Goal: Task Accomplishment & Management: Complete application form

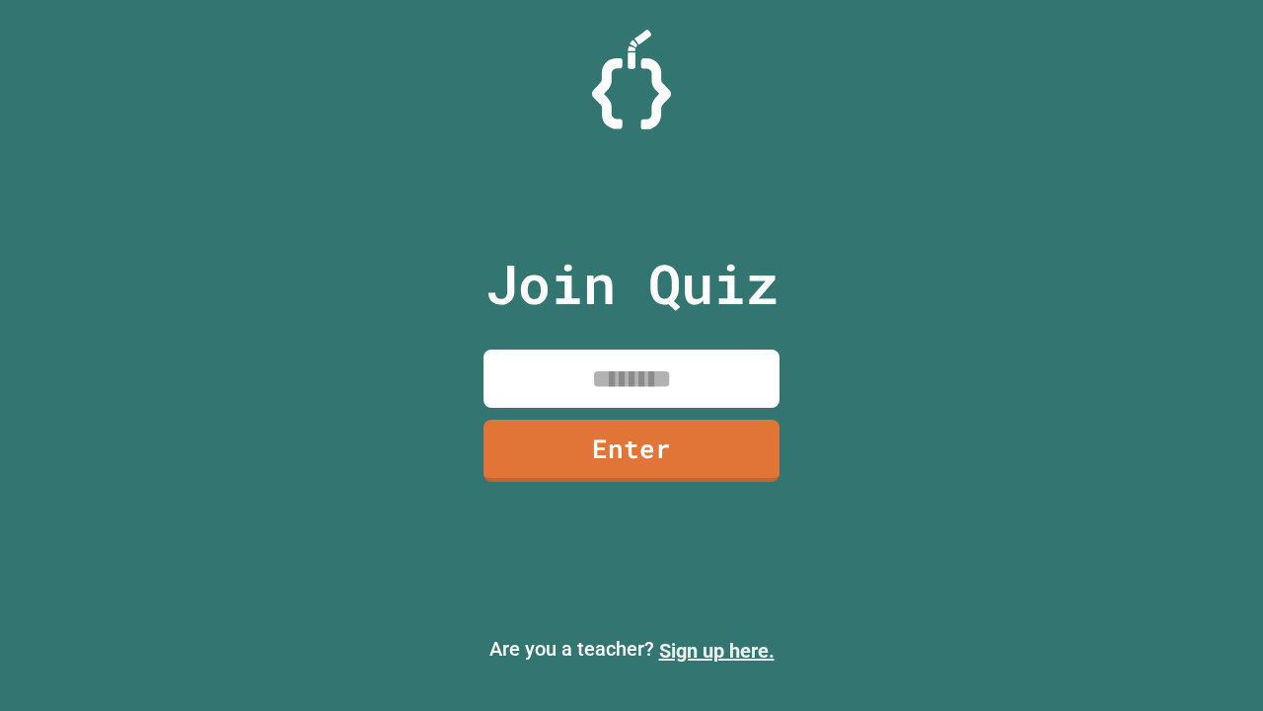
click at [716, 650] on link "Sign up here." at bounding box center [716, 650] width 115 height 24
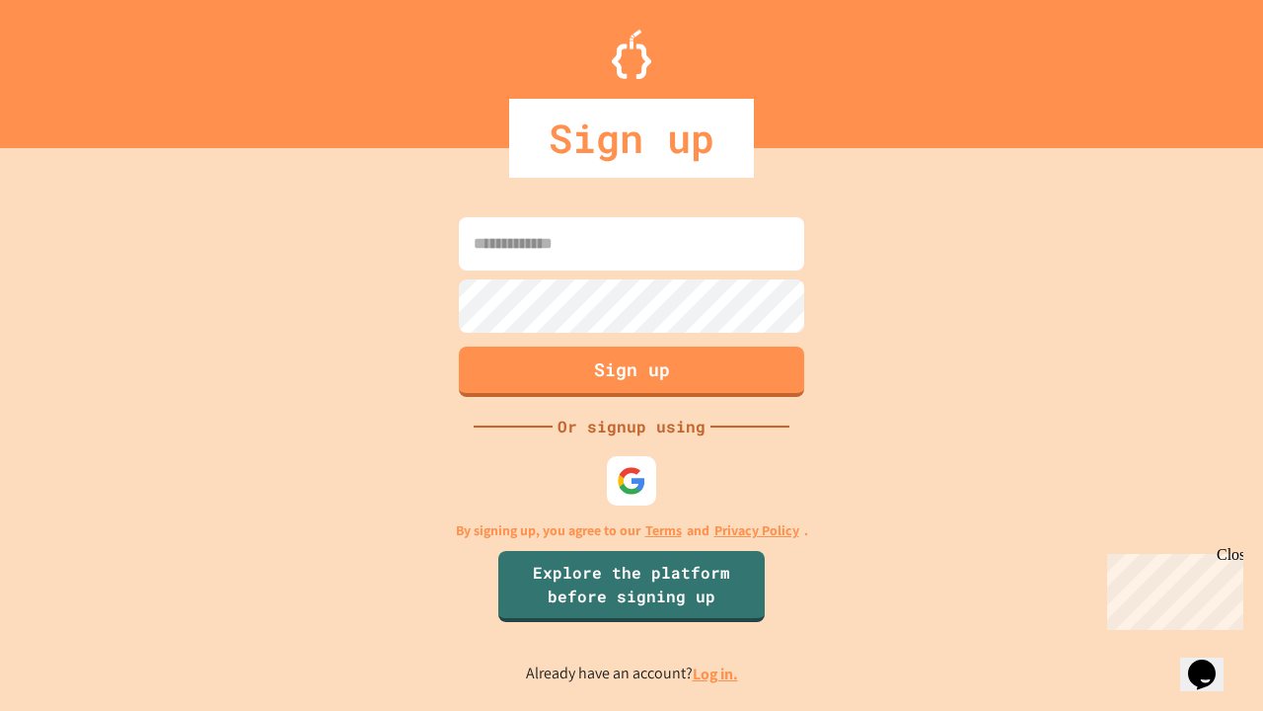
click at [716, 673] on link "Log in." at bounding box center [715, 673] width 45 height 21
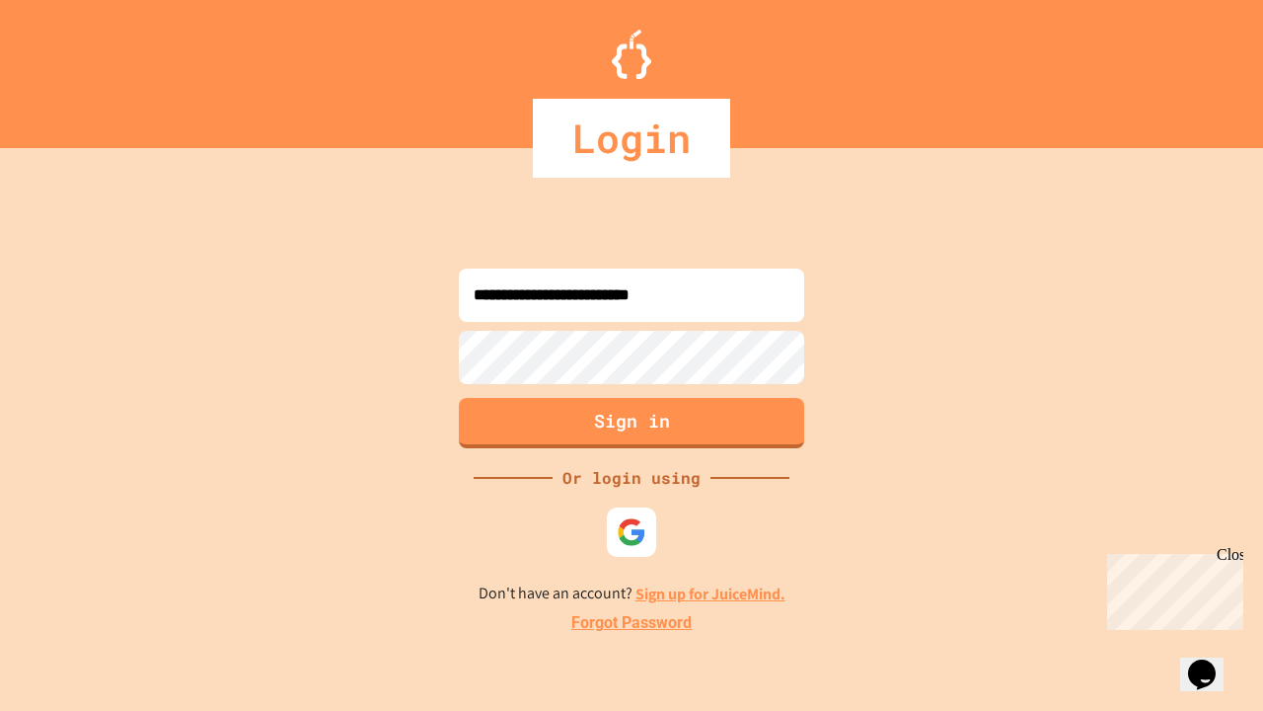
type input "**********"
